Goal: Task Accomplishment & Management: Use online tool/utility

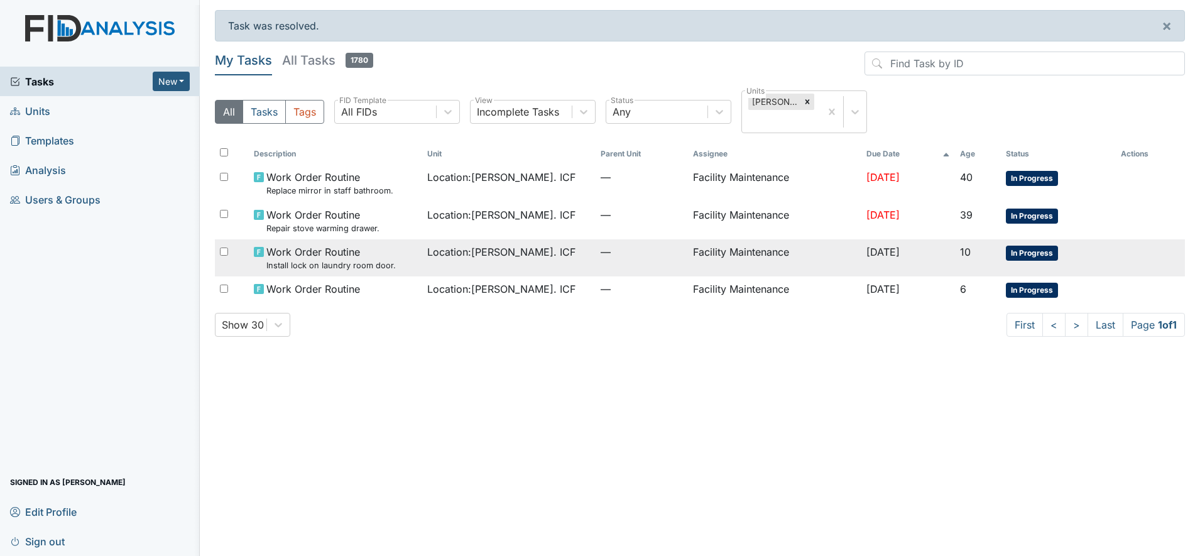
click at [309, 263] on small "Install lock on laundry room door." at bounding box center [330, 266] width 129 height 12
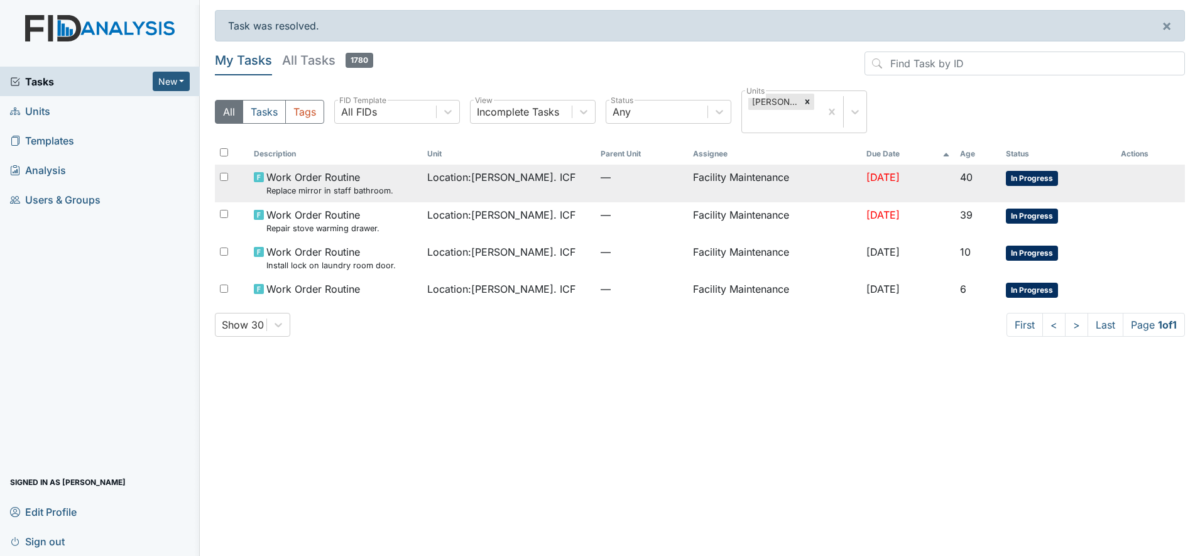
click at [299, 184] on span "Work Order Routine Replace mirror in staff bathroom." at bounding box center [329, 183] width 127 height 27
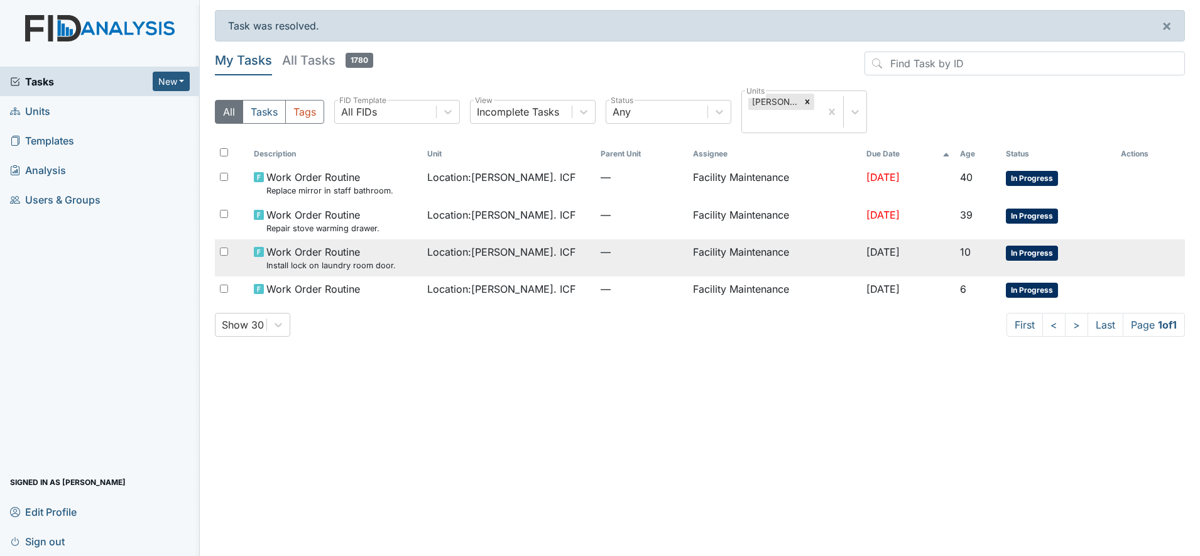
click at [392, 251] on div "Work Order Routine Install lock on laundry room door." at bounding box center [335, 257] width 163 height 27
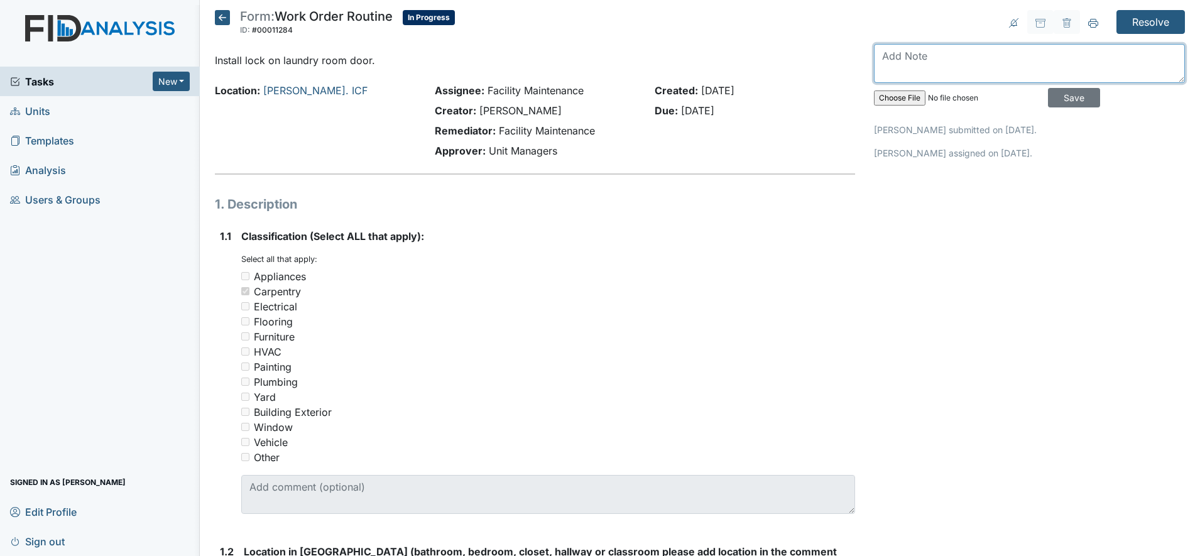
click at [895, 57] on textarea at bounding box center [1029, 63] width 311 height 39
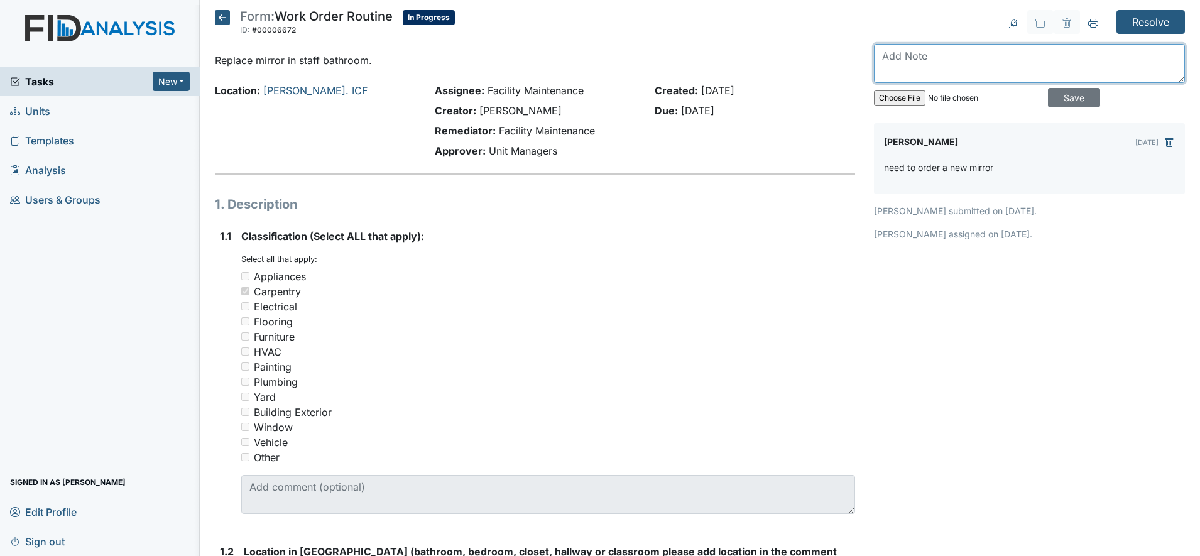
click at [877, 57] on textarea at bounding box center [1029, 63] width 311 height 39
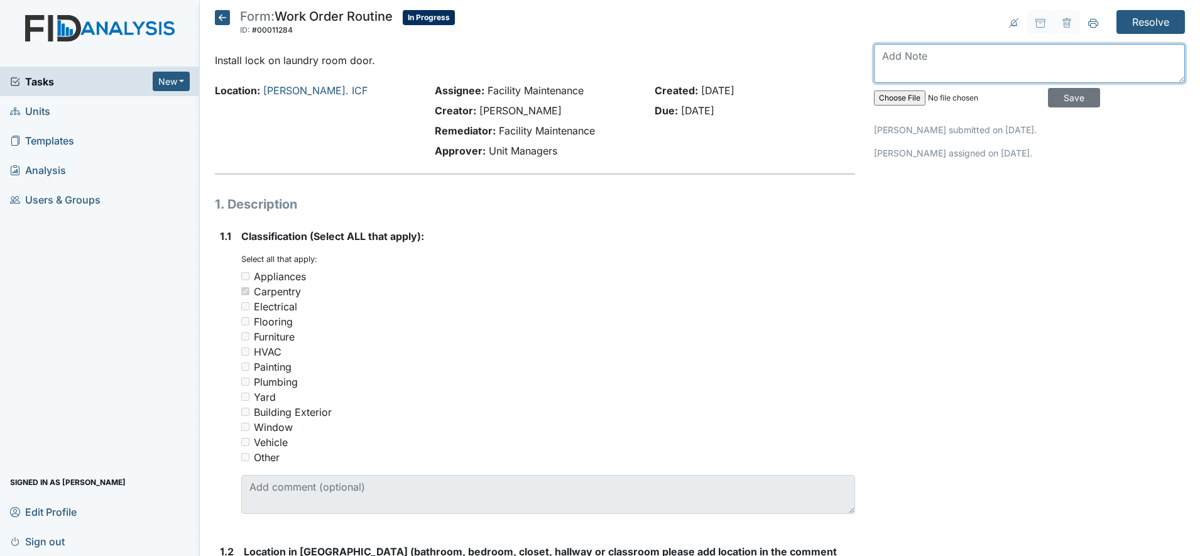
click at [891, 57] on textarea at bounding box center [1029, 63] width 311 height 39
type textarea "i"
type textarea "laundry room door lock install"
click at [1050, 91] on input "Save" at bounding box center [1074, 97] width 52 height 19
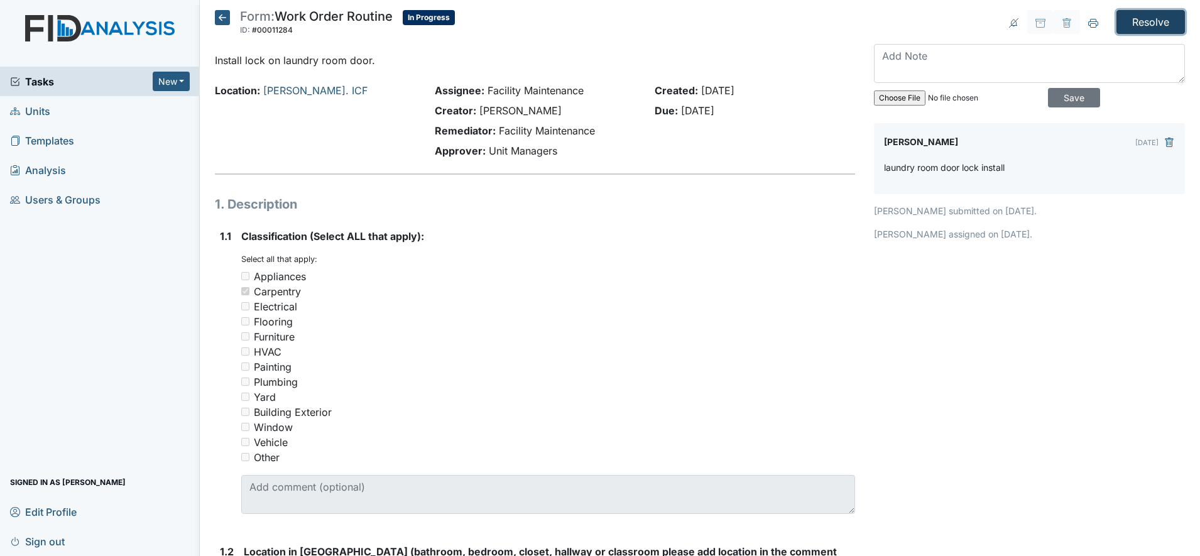
click at [1124, 18] on input "Resolve" at bounding box center [1151, 22] width 69 height 24
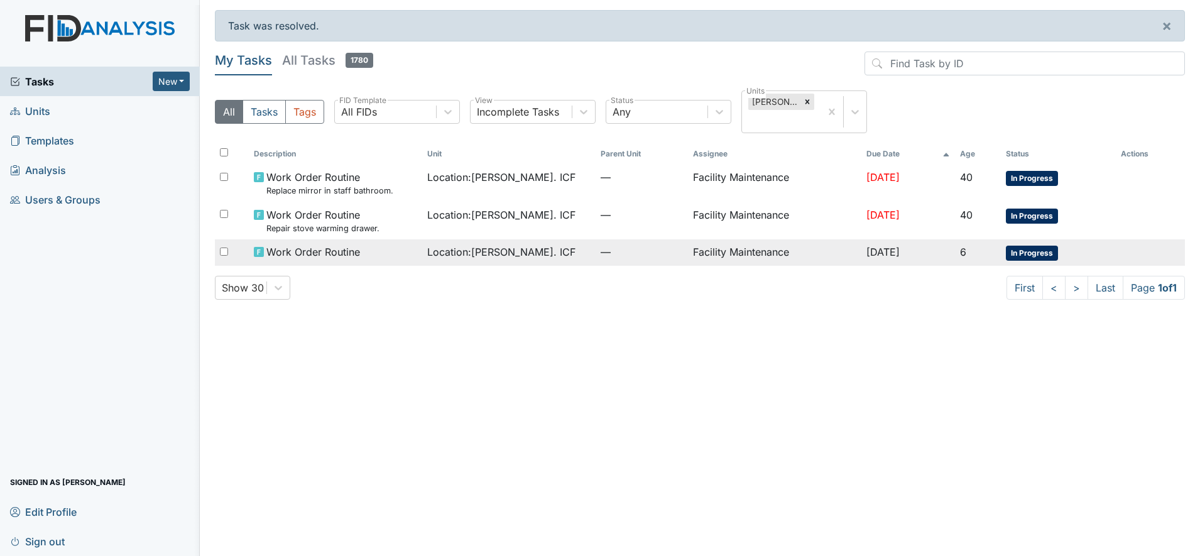
click at [493, 248] on span "Location : Luke St. ICF" at bounding box center [501, 251] width 148 height 15
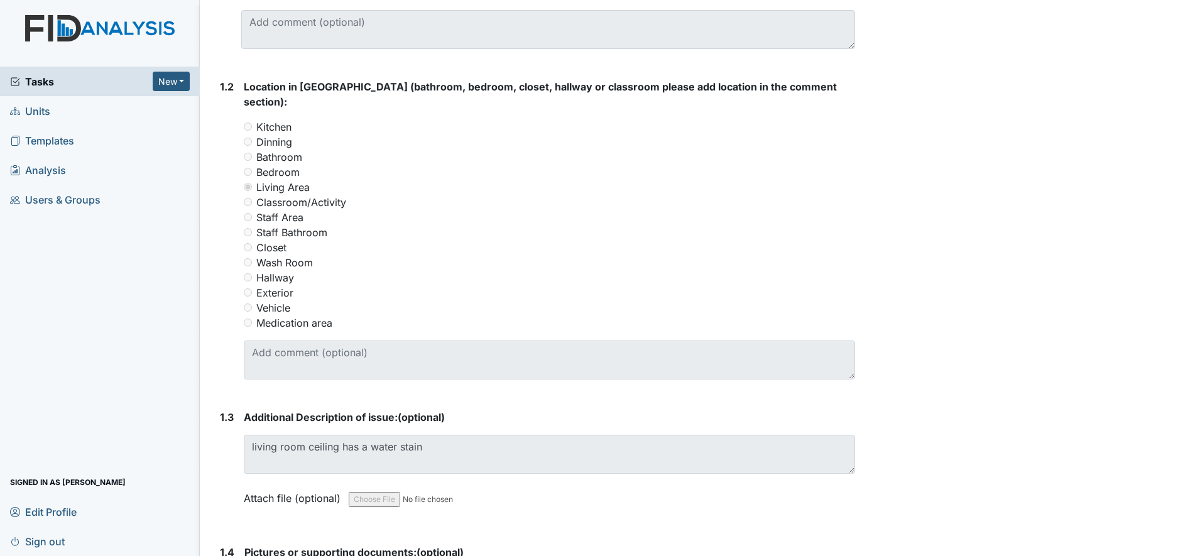
scroll to position [471, 0]
